Goal: Navigation & Orientation: Find specific page/section

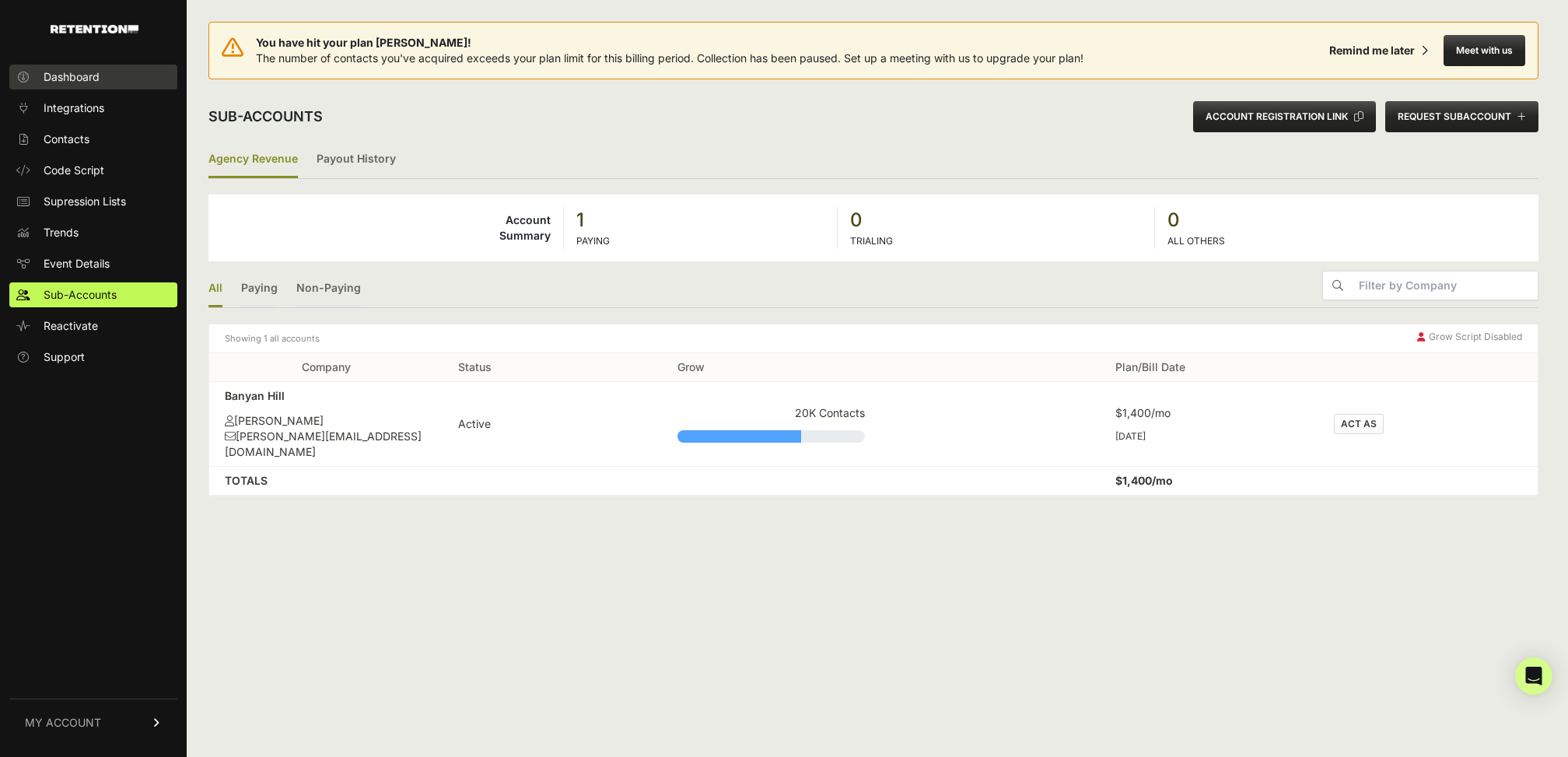
click at [103, 75] on link "Dashboard" at bounding box center [94, 76] width 168 height 24
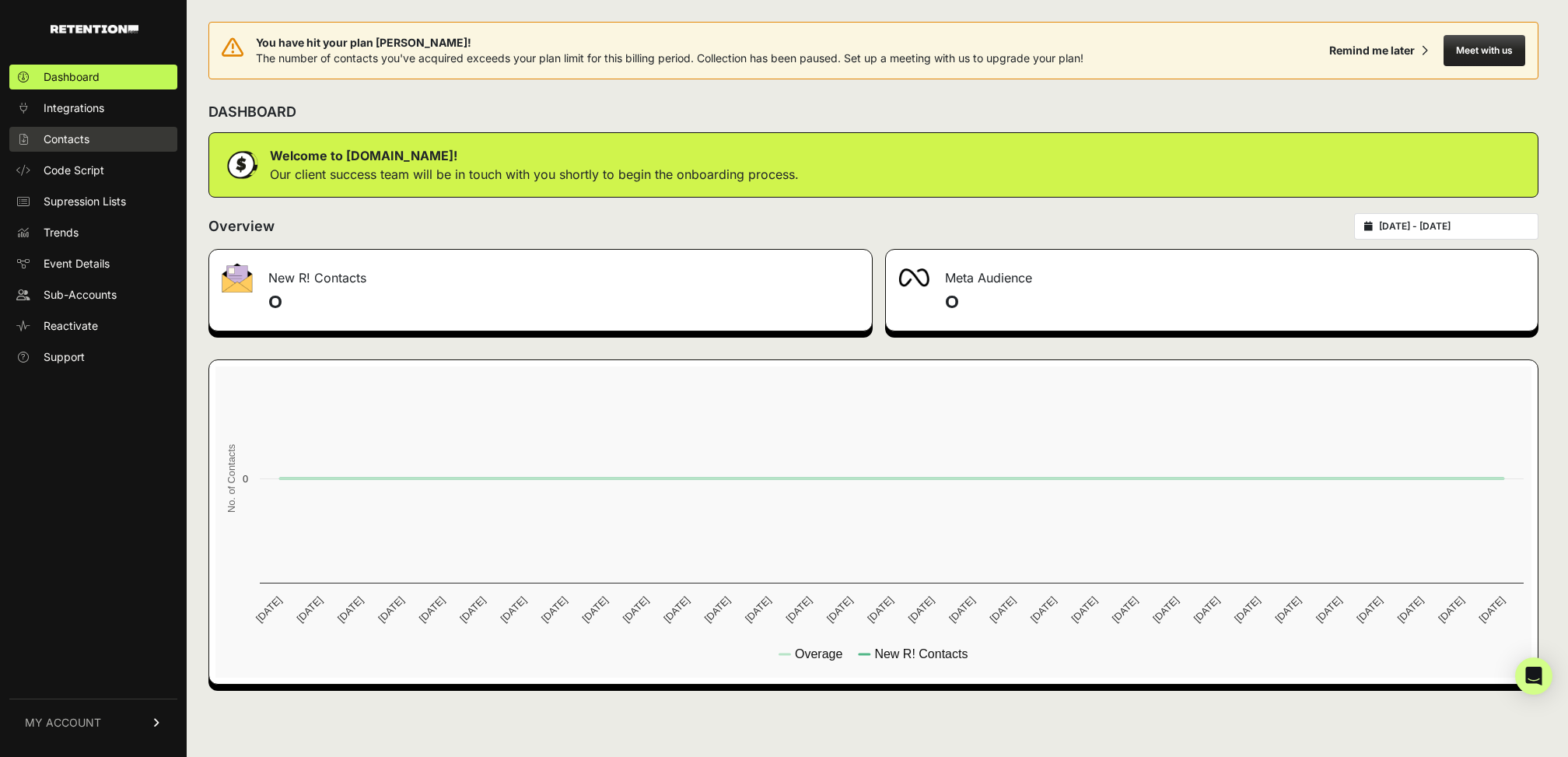
click at [79, 139] on span "Contacts" at bounding box center [66, 139] width 46 height 16
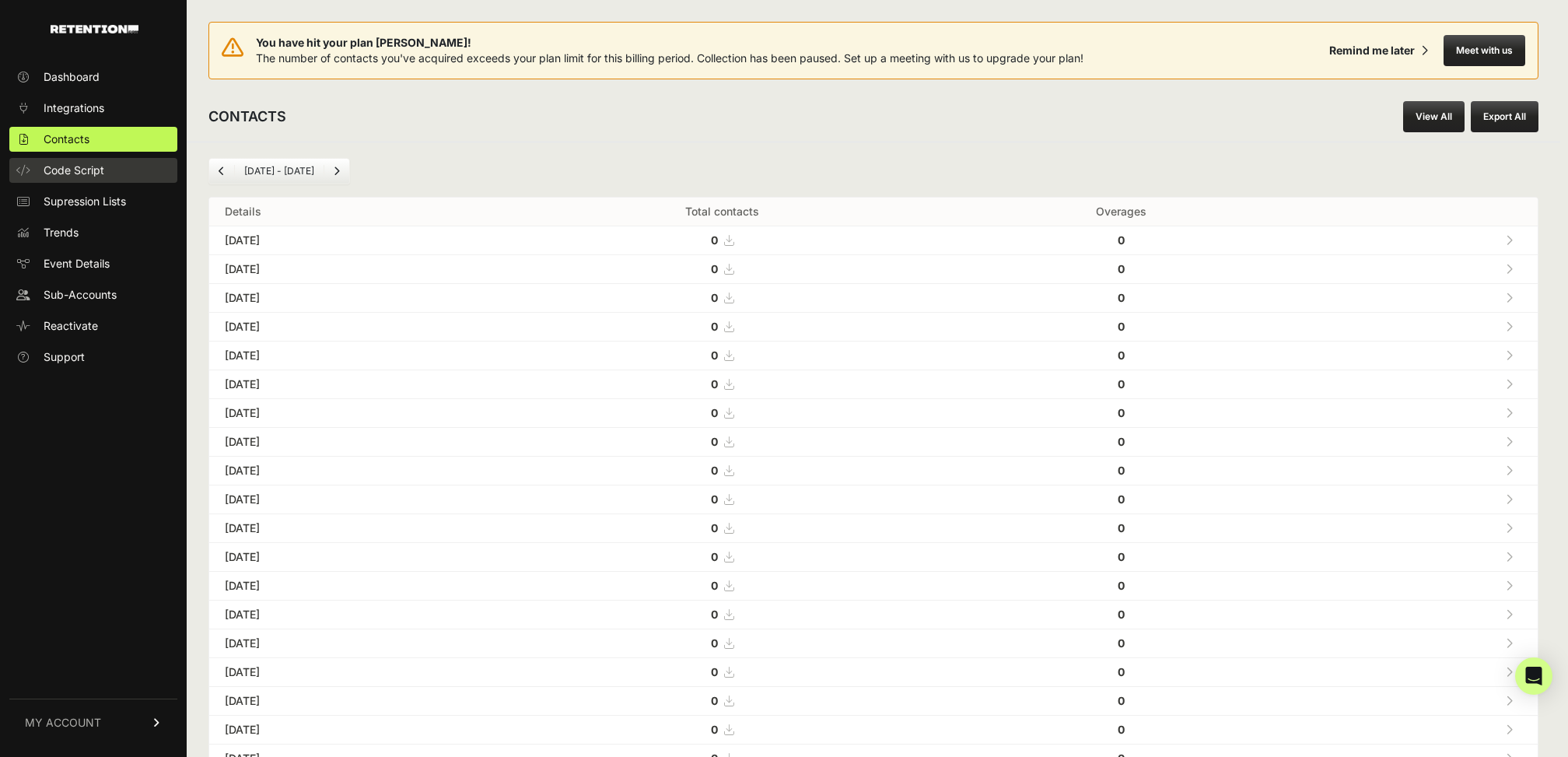
click at [77, 161] on link "Code Script" at bounding box center [94, 169] width 168 height 24
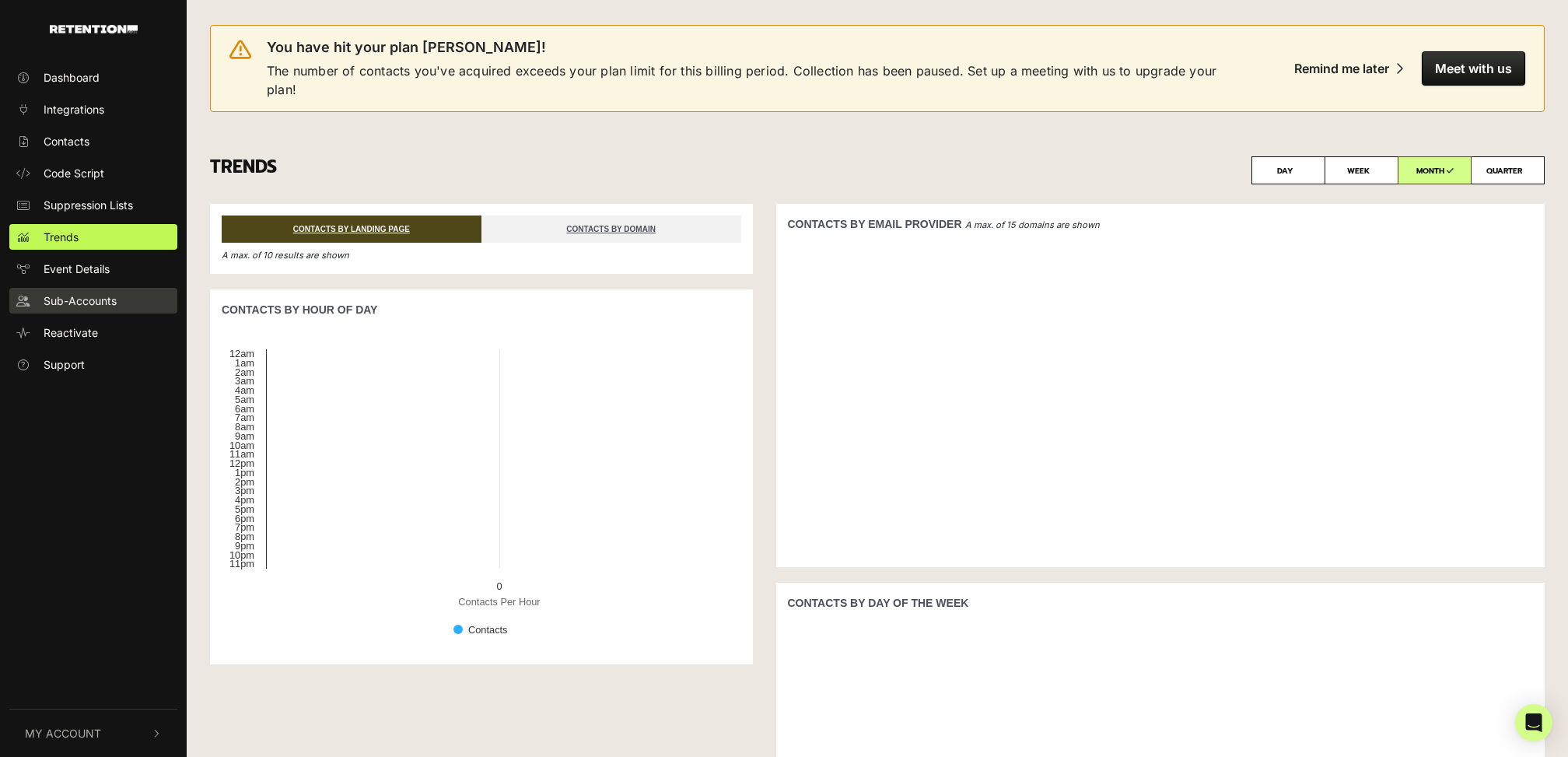
click at [97, 294] on span "Sub-Accounts" at bounding box center [79, 301] width 73 height 17
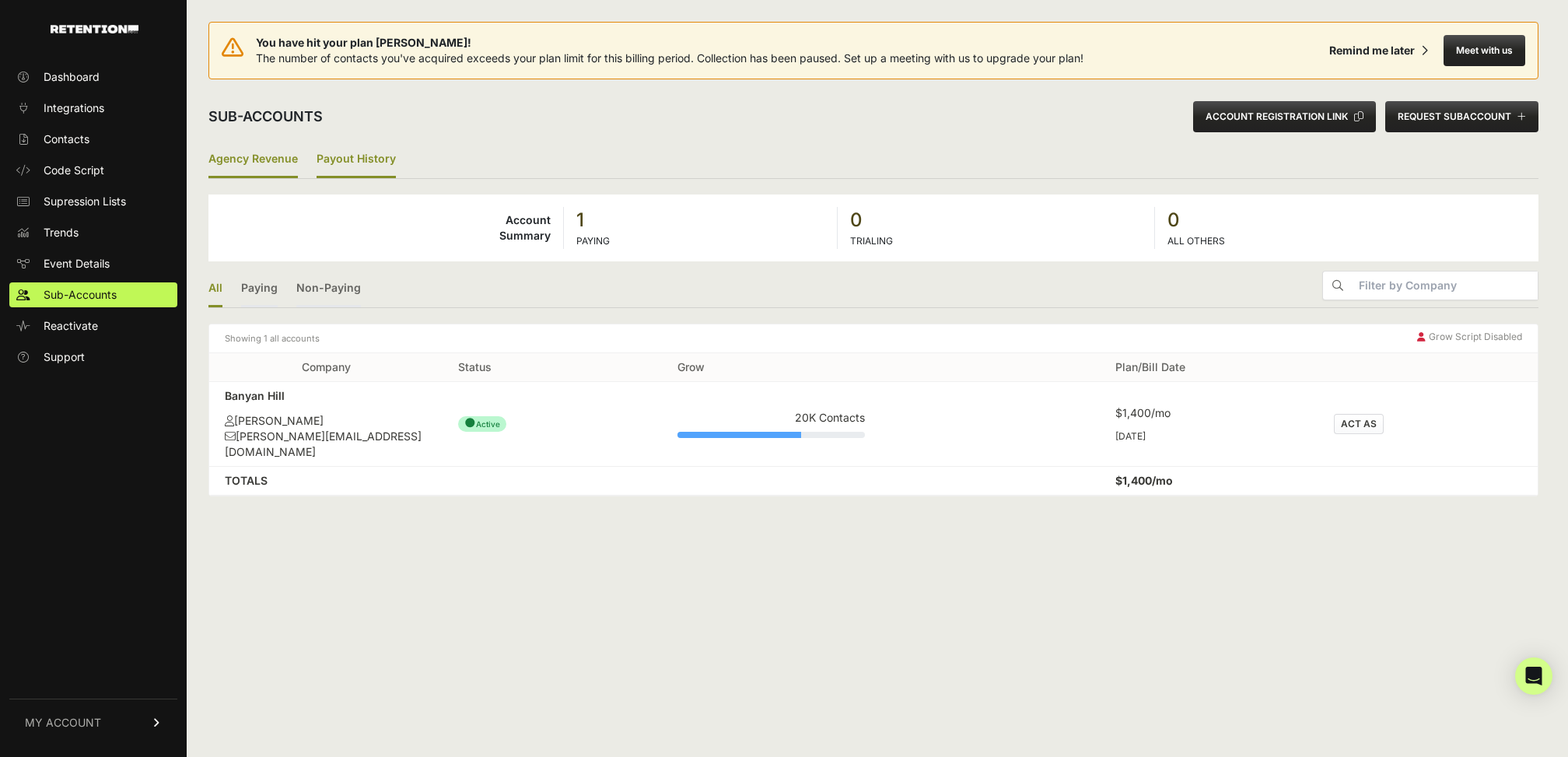
click at [373, 150] on link "Payout History" at bounding box center [355, 160] width 79 height 36
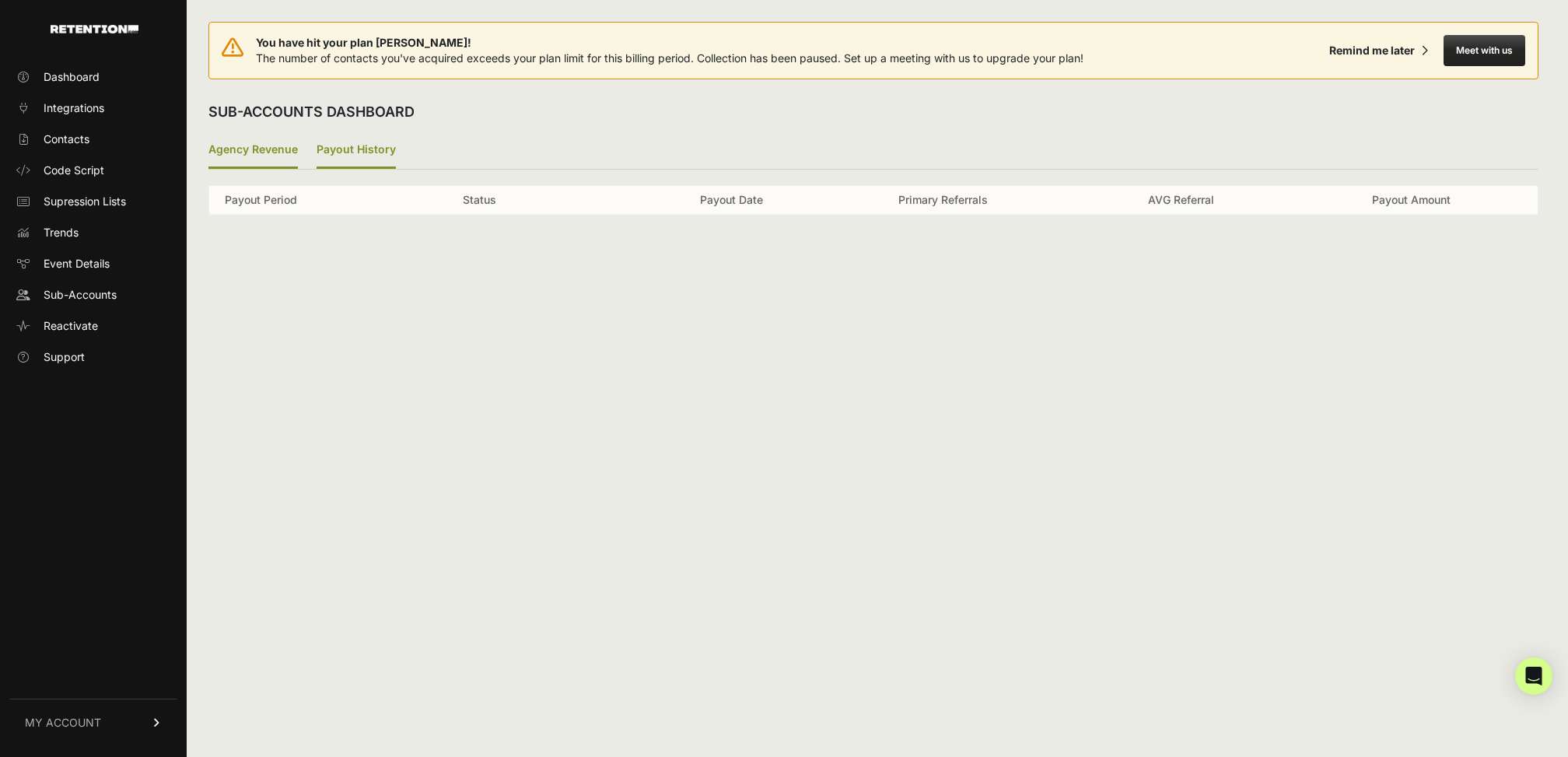
click at [286, 161] on link "Agency Revenue" at bounding box center [253, 150] width 89 height 36
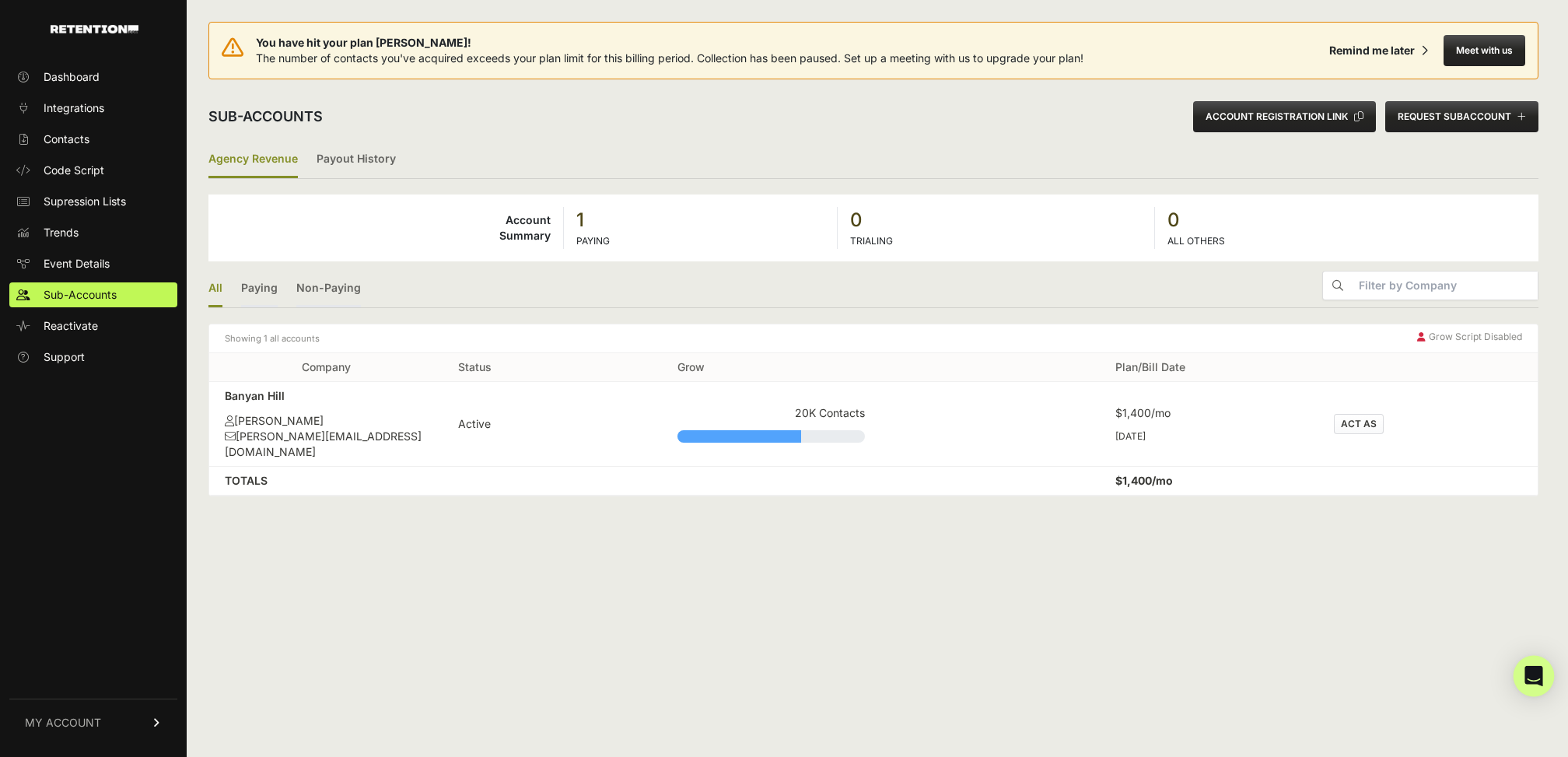
click at [1529, 677] on icon "Open Intercom Messenger" at bounding box center [1533, 676] width 18 height 21
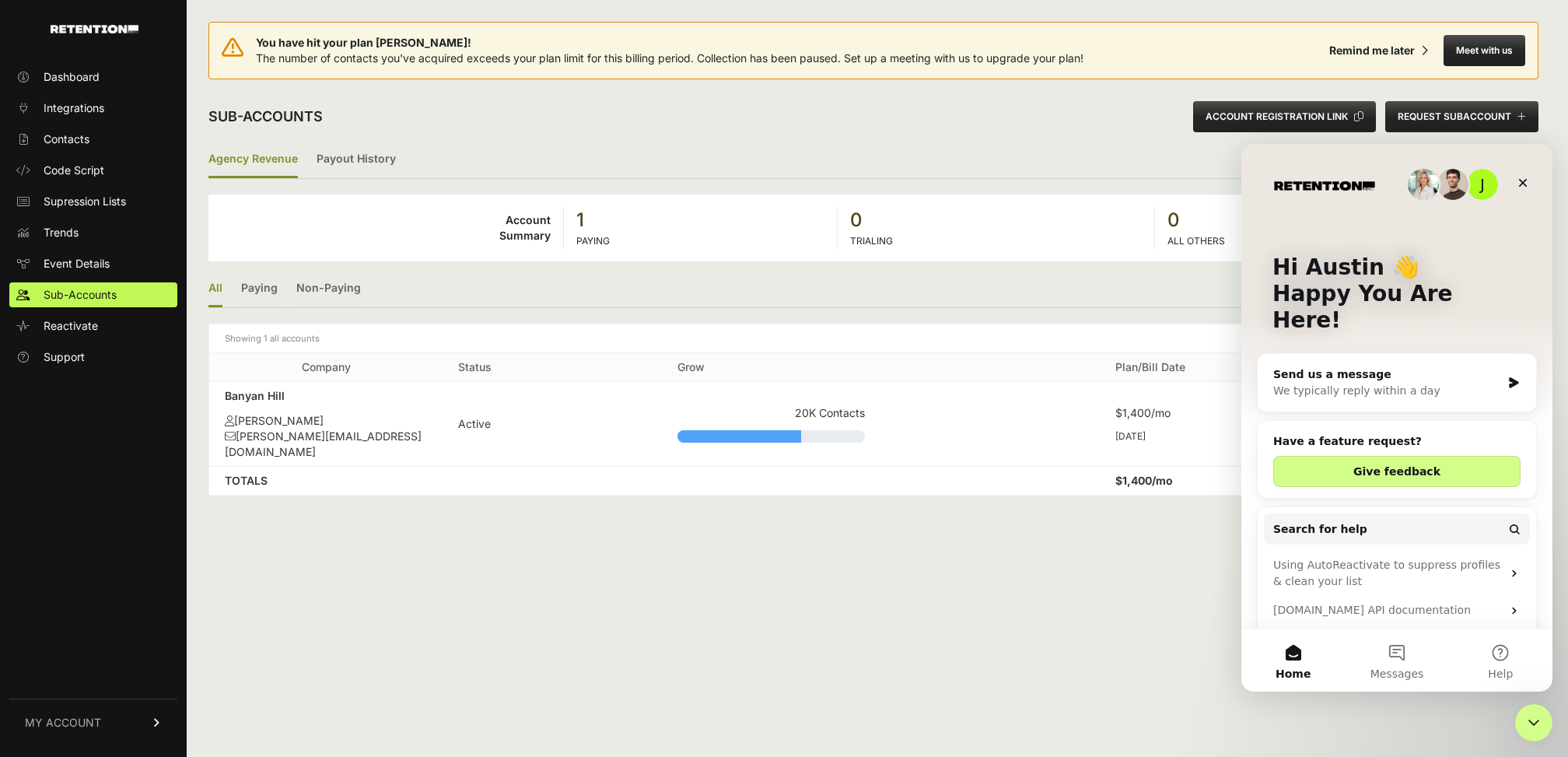
click at [1376, 366] on div "Send us a message" at bounding box center [1387, 374] width 228 height 17
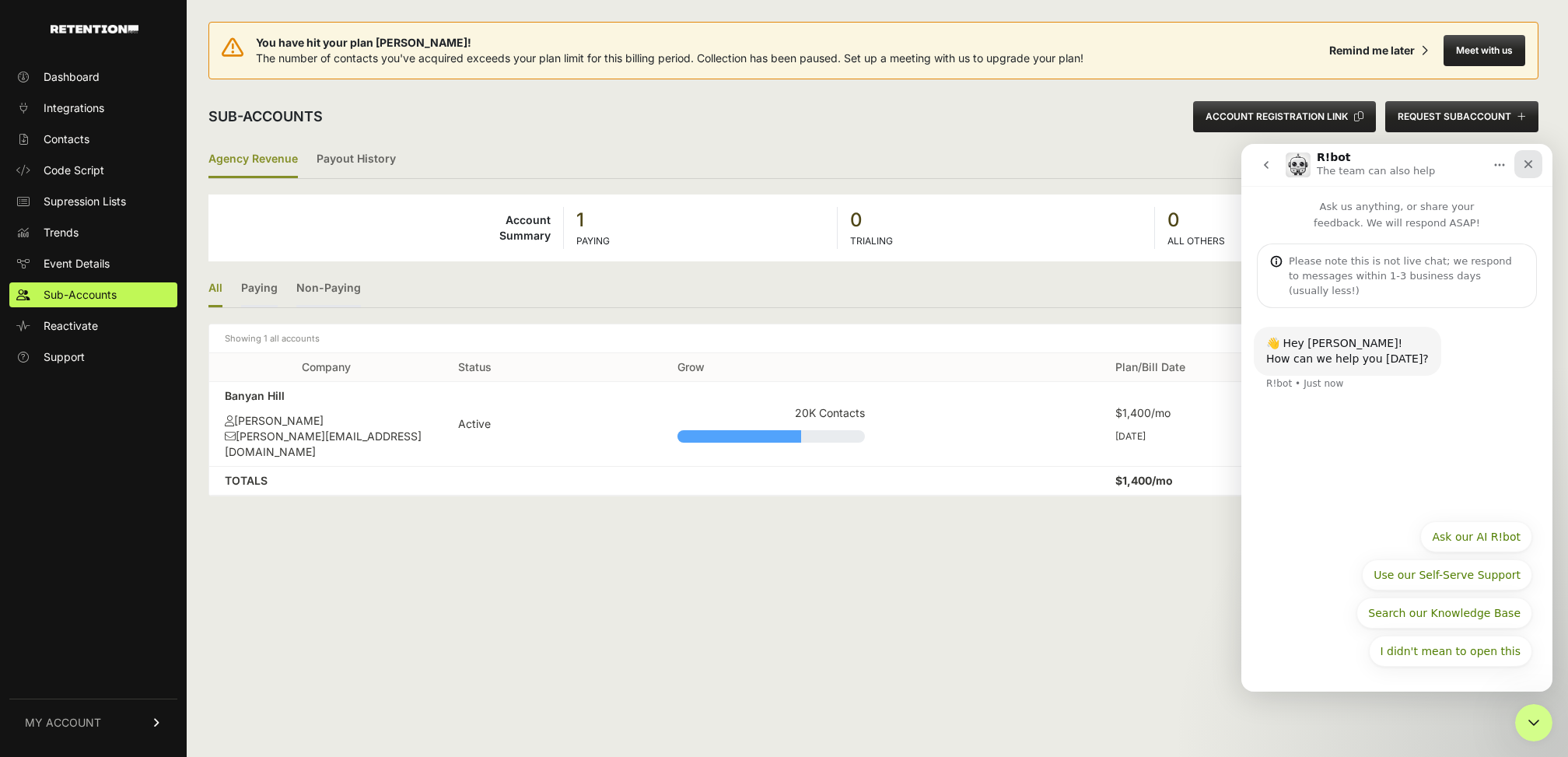
click at [1528, 168] on icon "Close" at bounding box center [1528, 164] width 13 height 13
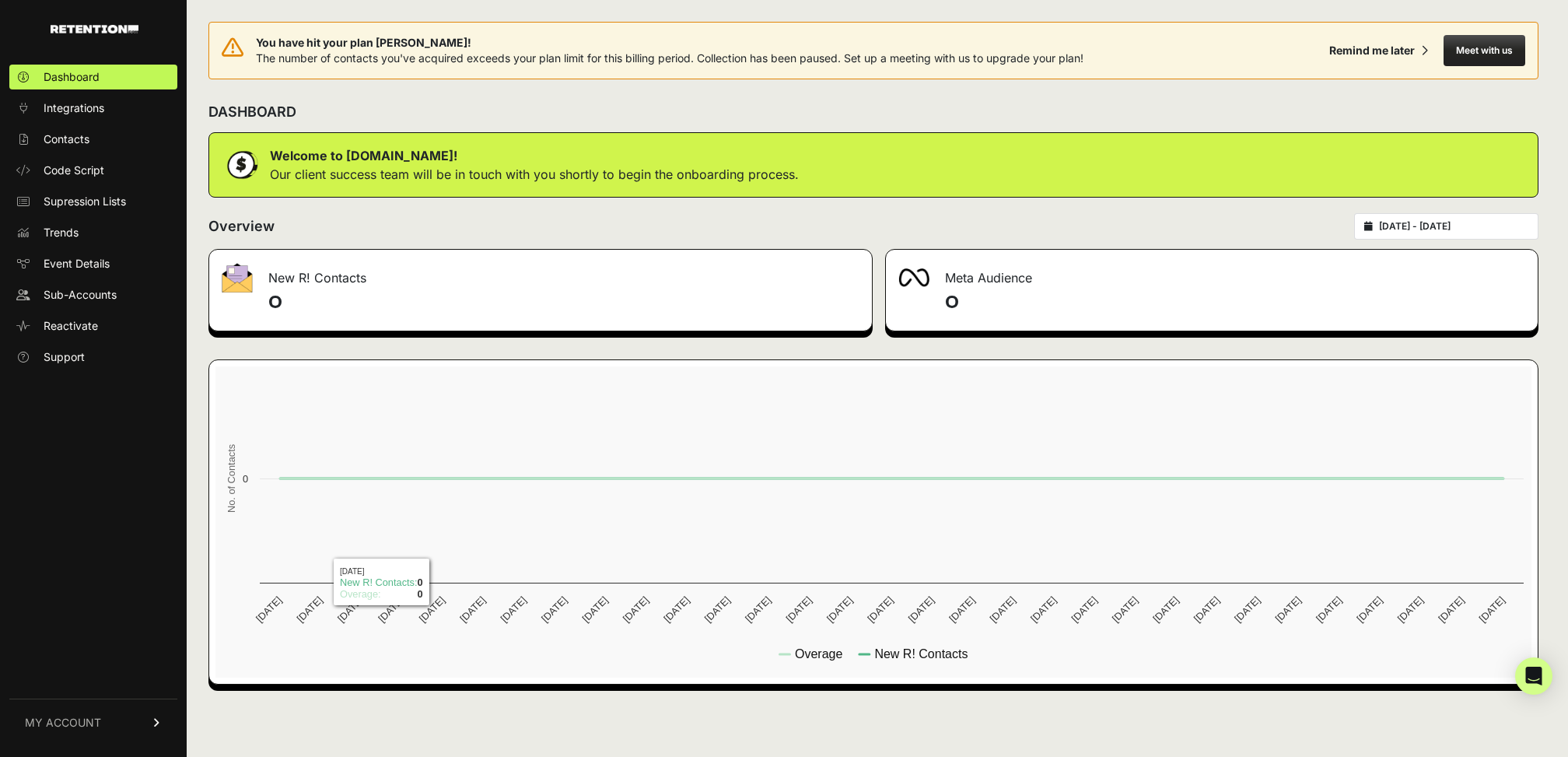
click at [168, 716] on link "MY ACCOUNT" at bounding box center [94, 722] width 168 height 47
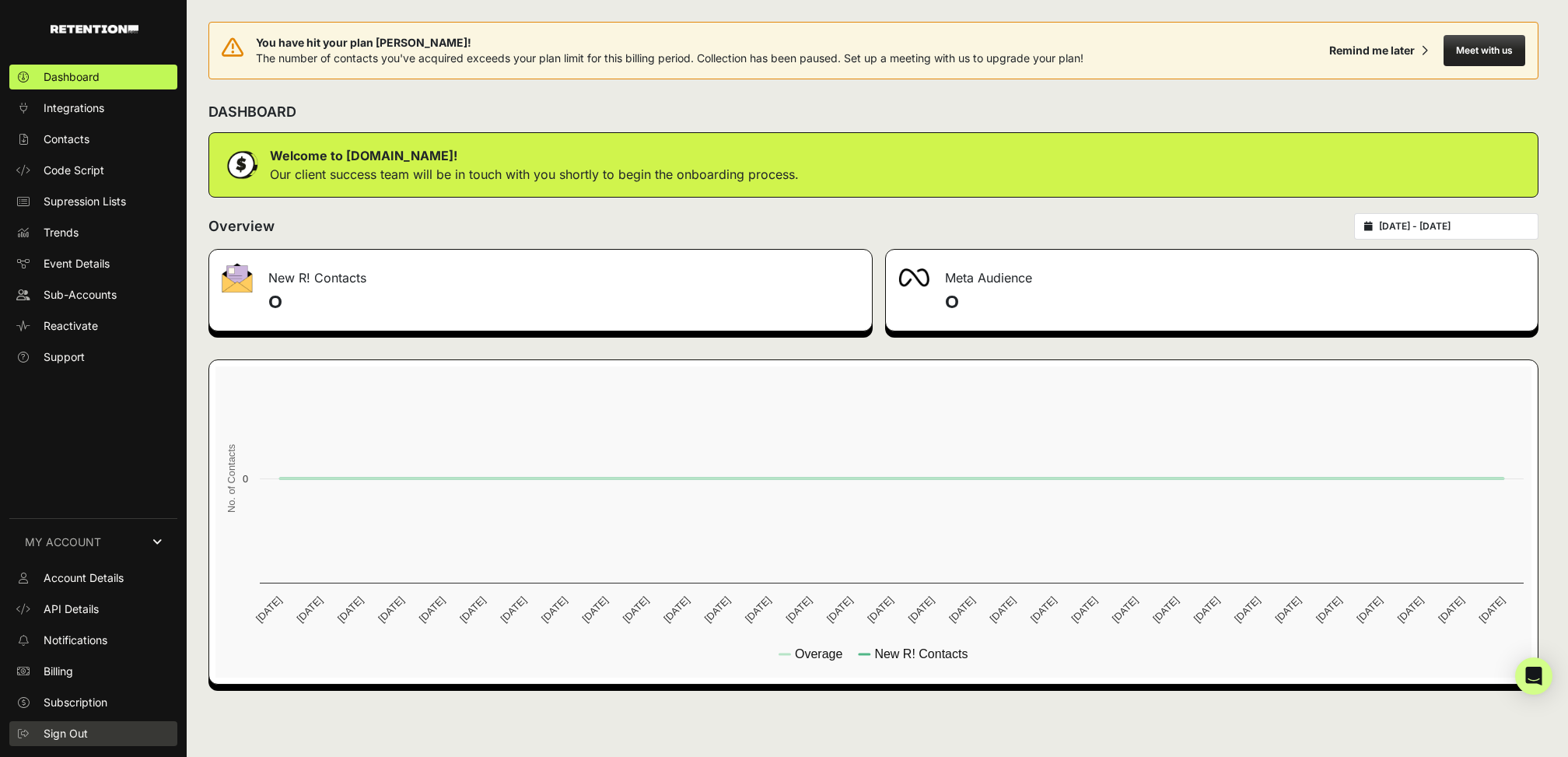
click at [97, 737] on link "Sign Out" at bounding box center [94, 733] width 168 height 24
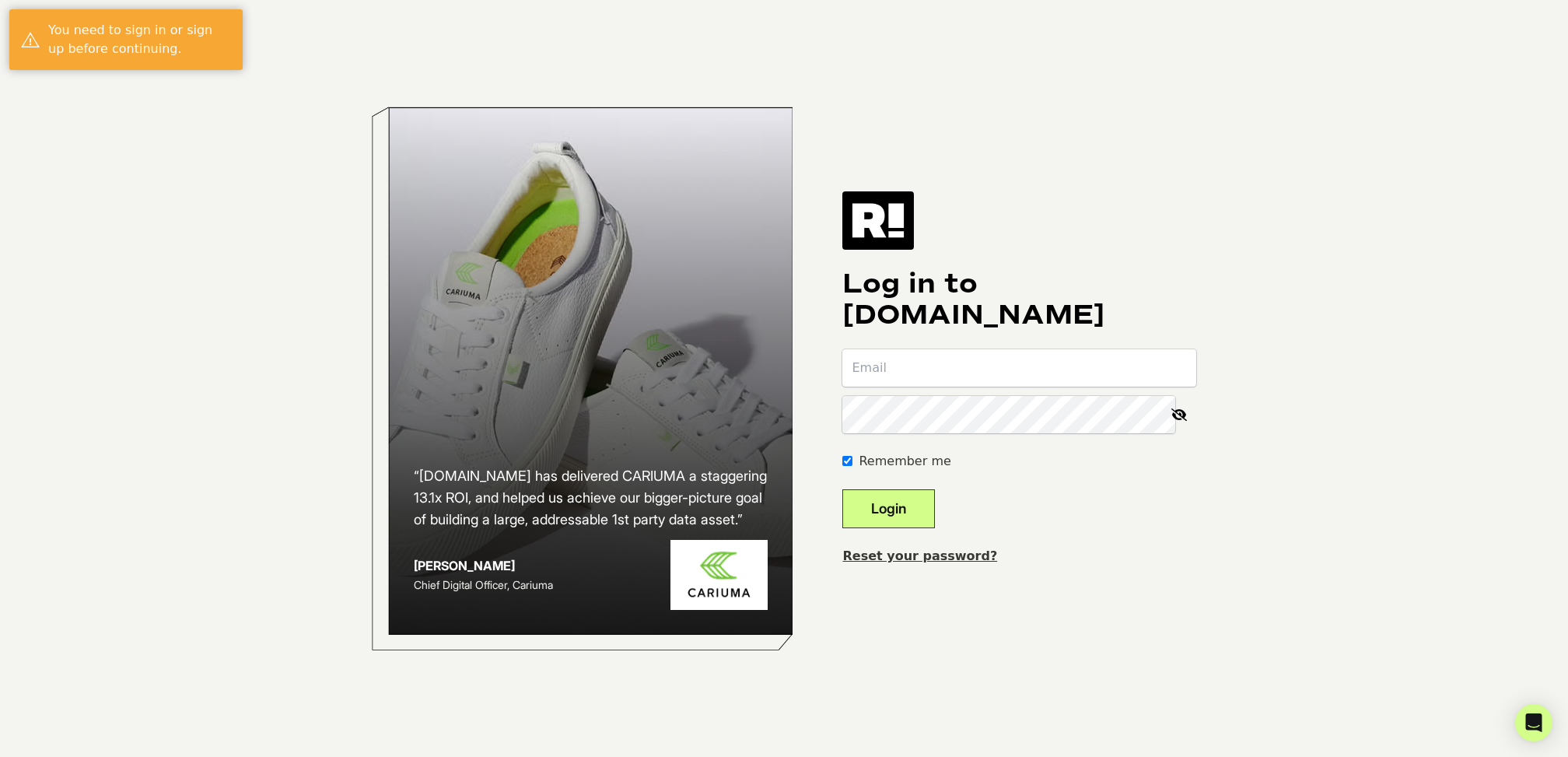
type input "[EMAIL_ADDRESS][DOMAIN_NAME]"
